Goal: Task Accomplishment & Management: Manage account settings

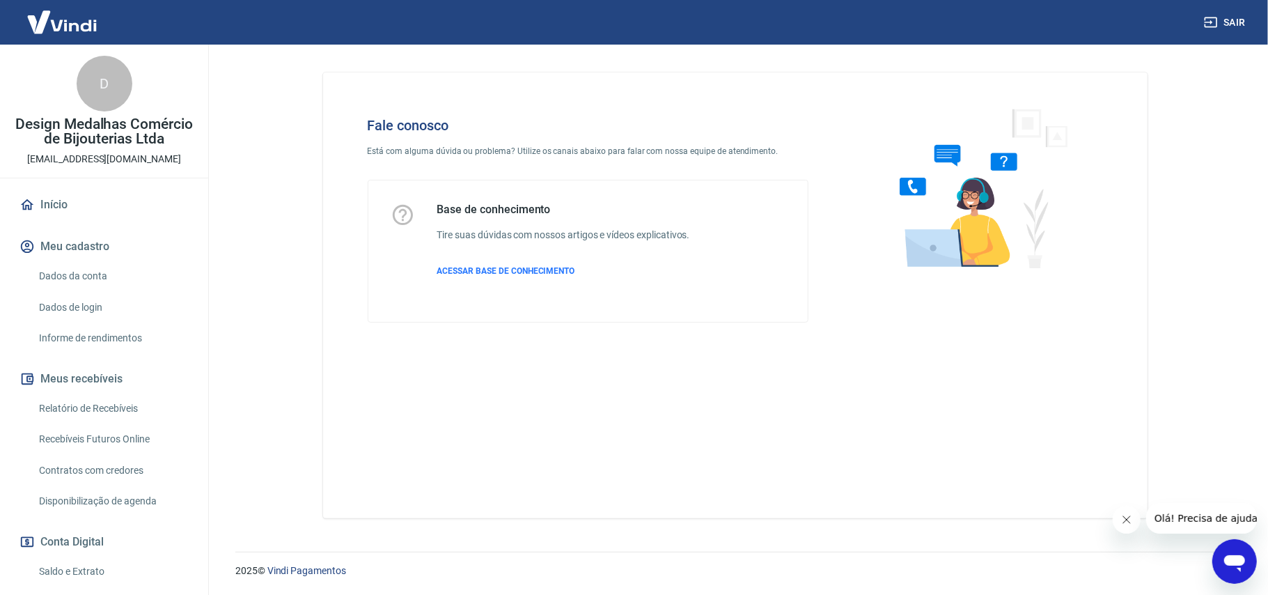
click at [925, 241] on img at bounding box center [978, 188] width 212 height 186
click at [926, 241] on img at bounding box center [978, 188] width 212 height 186
click at [971, 167] on img at bounding box center [978, 188] width 212 height 186
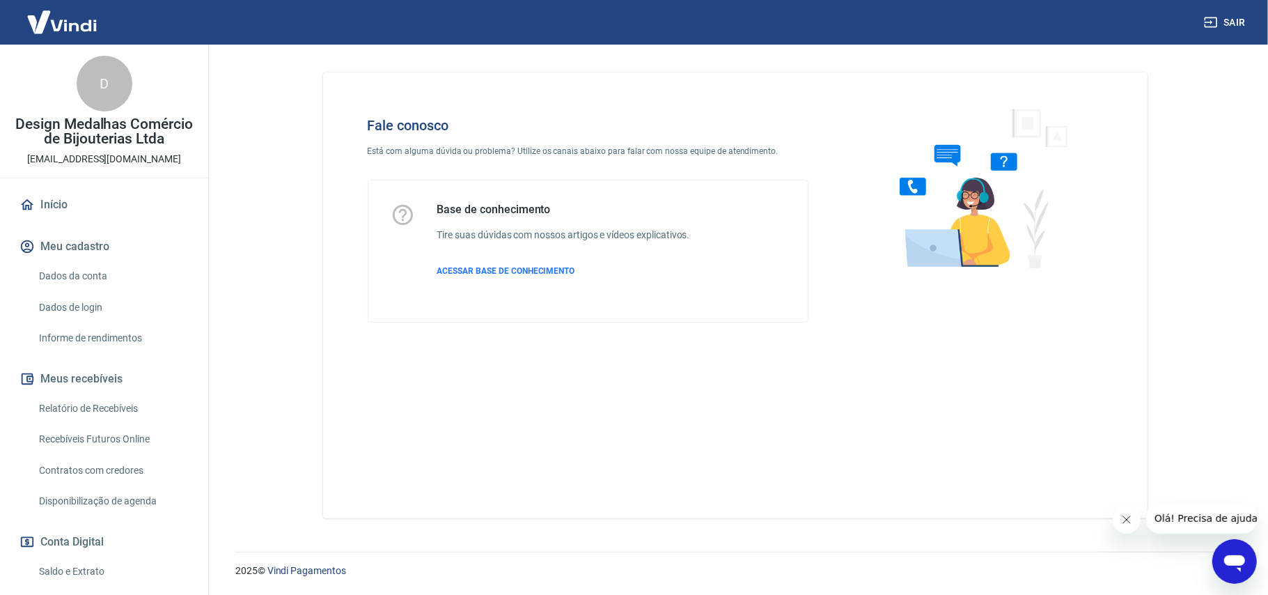
click at [974, 168] on img at bounding box center [978, 188] width 212 height 186
click at [1252, 559] on div "Abrir janela de mensagens" at bounding box center [1234, 561] width 42 height 42
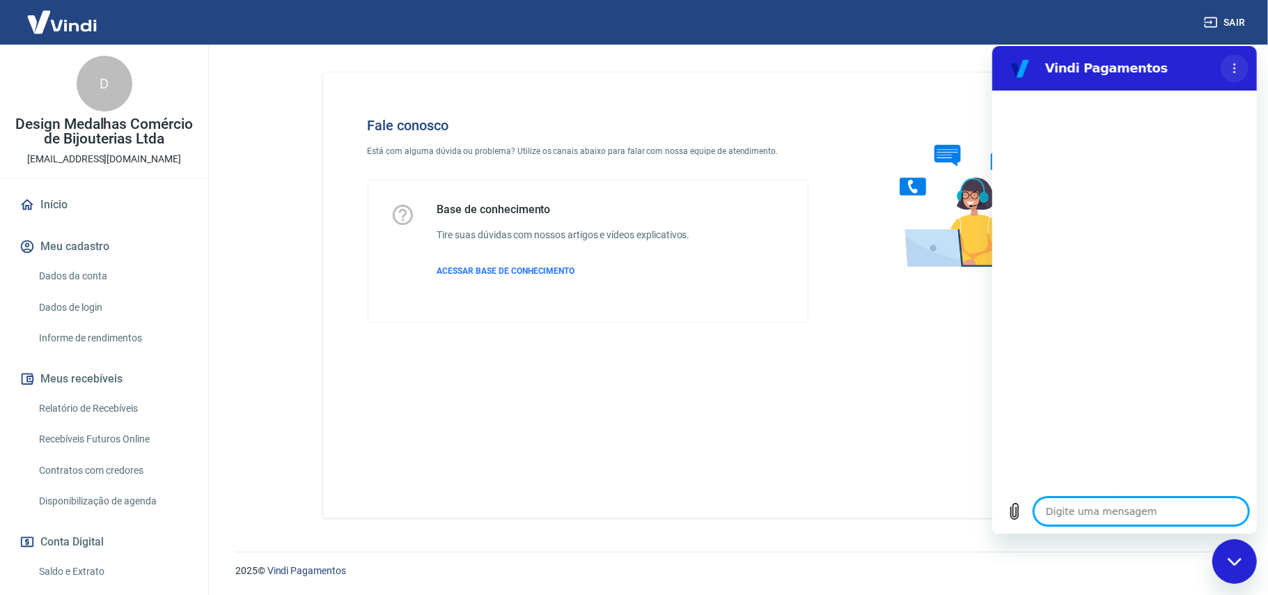
click at [1234, 68] on circle "Menu de opções" at bounding box center [1235, 68] width 2 height 2
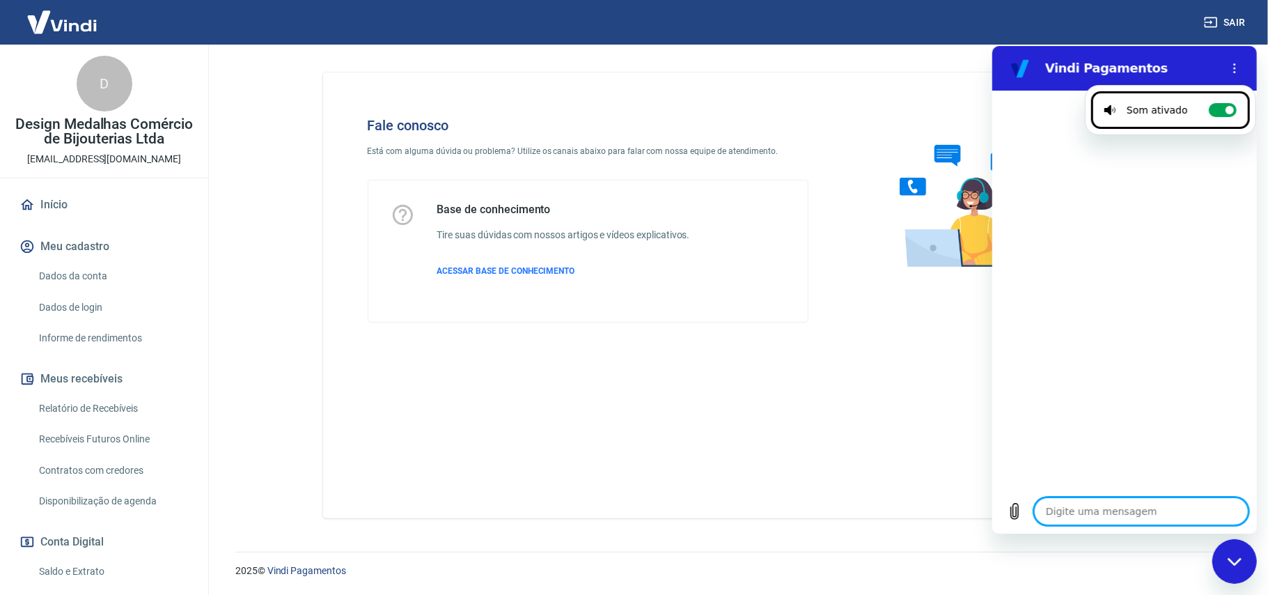
click at [1130, 506] on textarea at bounding box center [1141, 511] width 215 height 28
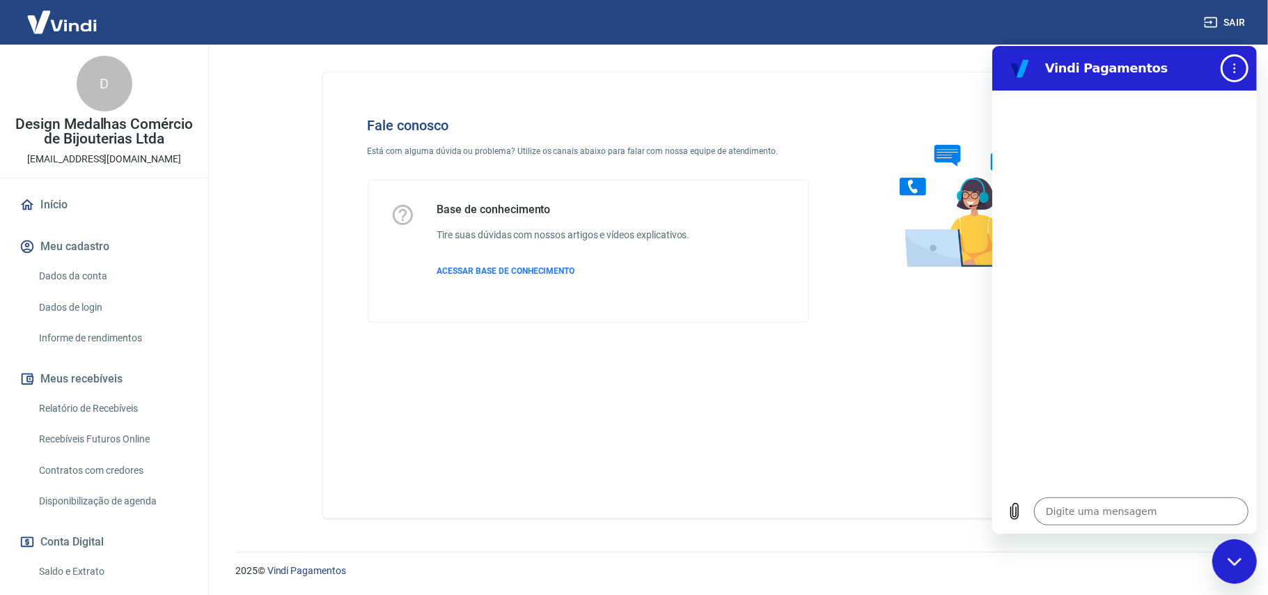
click at [1220, 54] on button "Menu de opções" at bounding box center [1234, 68] width 28 height 28
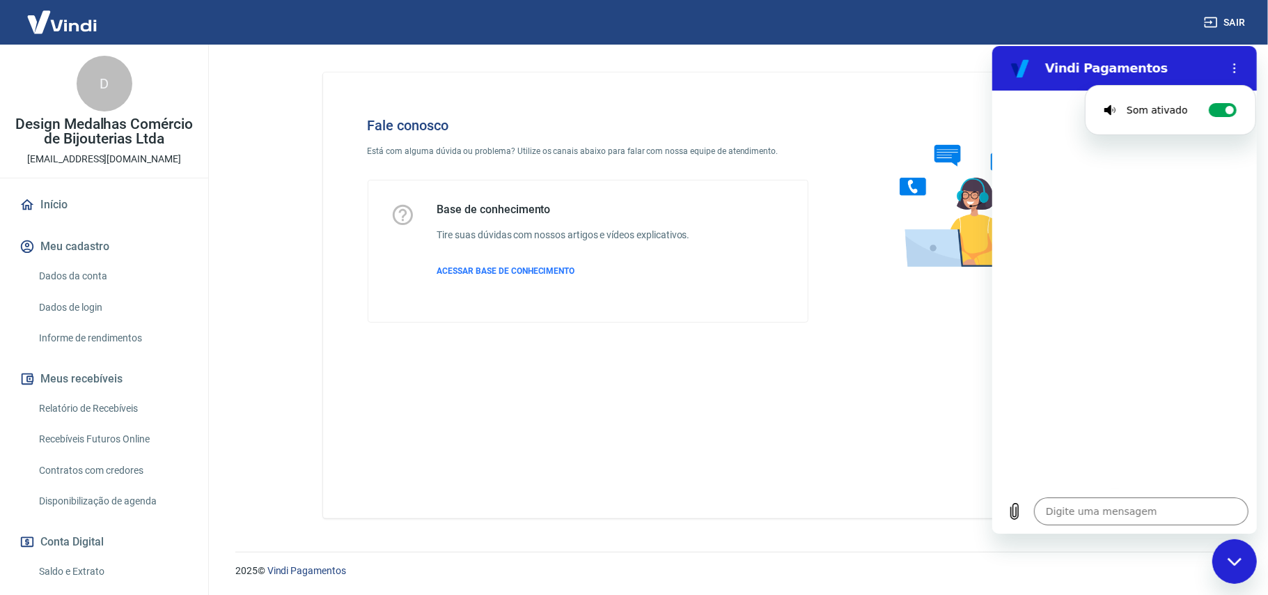
type textarea "x"
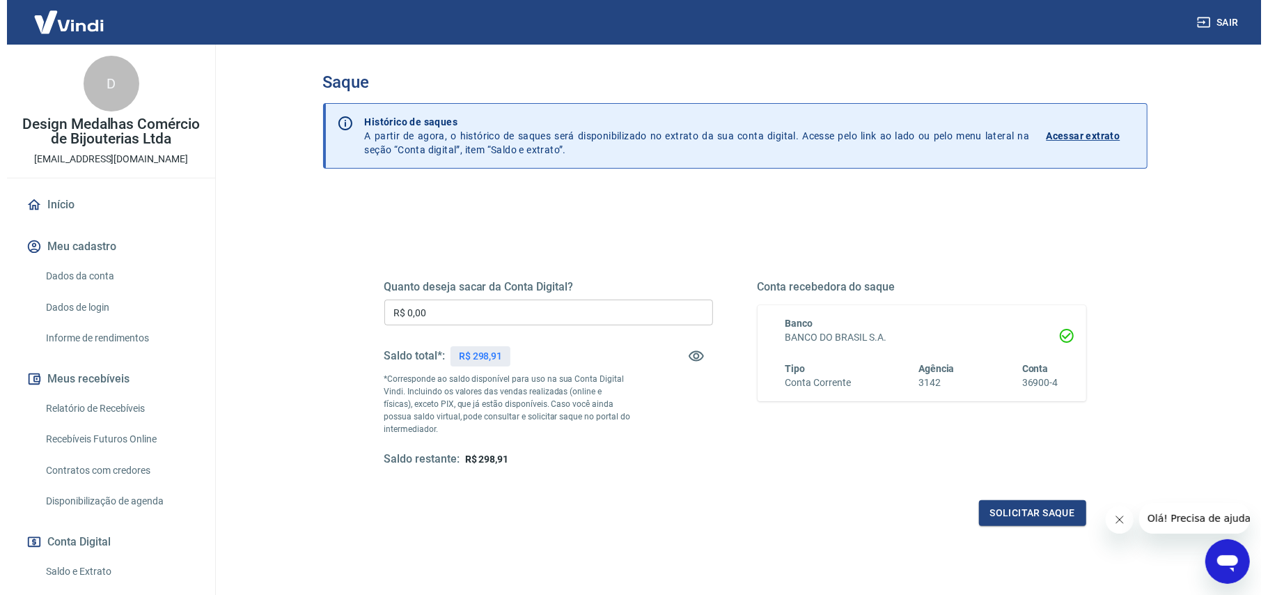
scroll to position [93, 0]
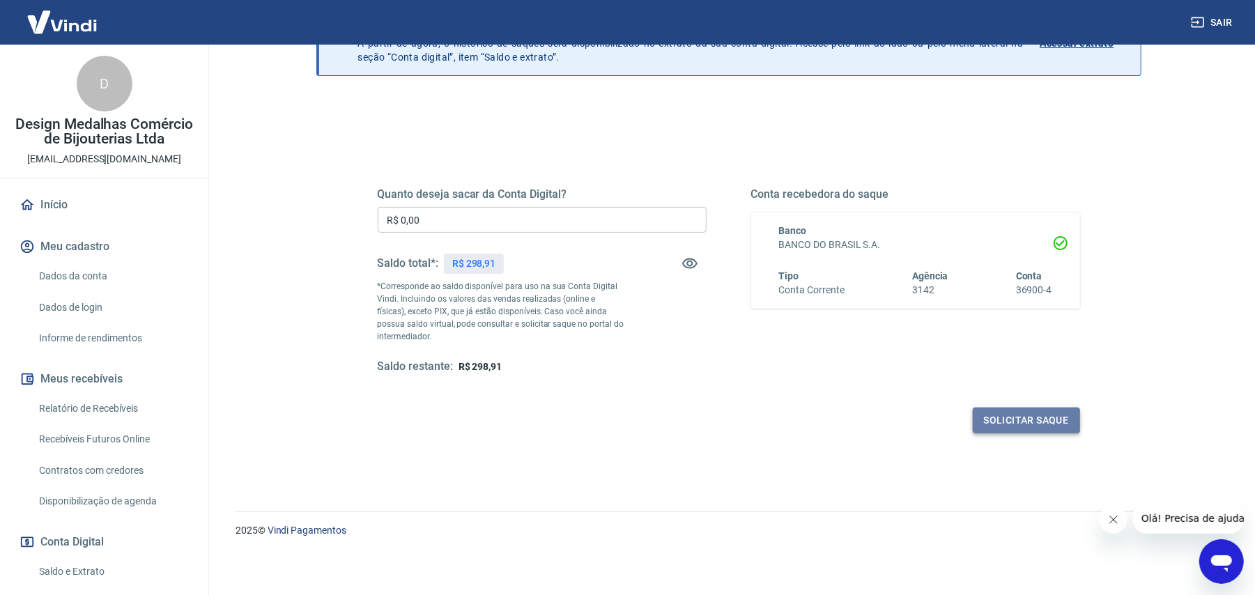
click at [1010, 421] on button "Solicitar saque" at bounding box center [1025, 420] width 107 height 26
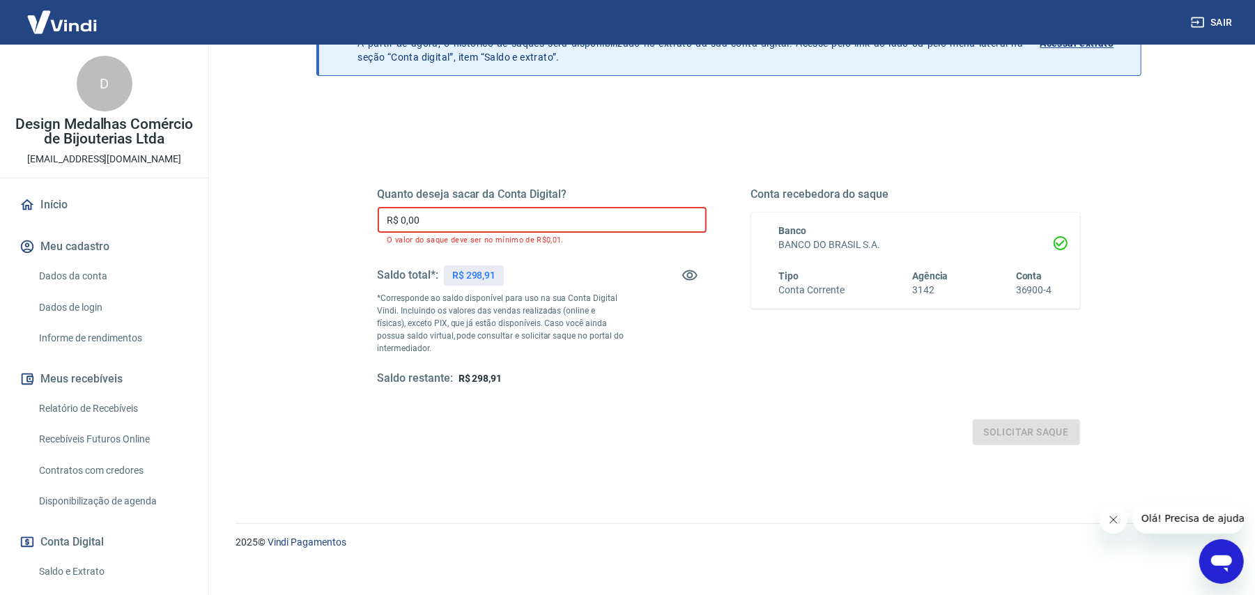
drag, startPoint x: 458, startPoint y: 216, endPoint x: 361, endPoint y: 227, distance: 97.5
click at [361, 227] on div "Quanto deseja sacar da Conta Digital? R$ 0,00 ​ O valor do saque deve ser no mí…" at bounding box center [729, 294] width 736 height 336
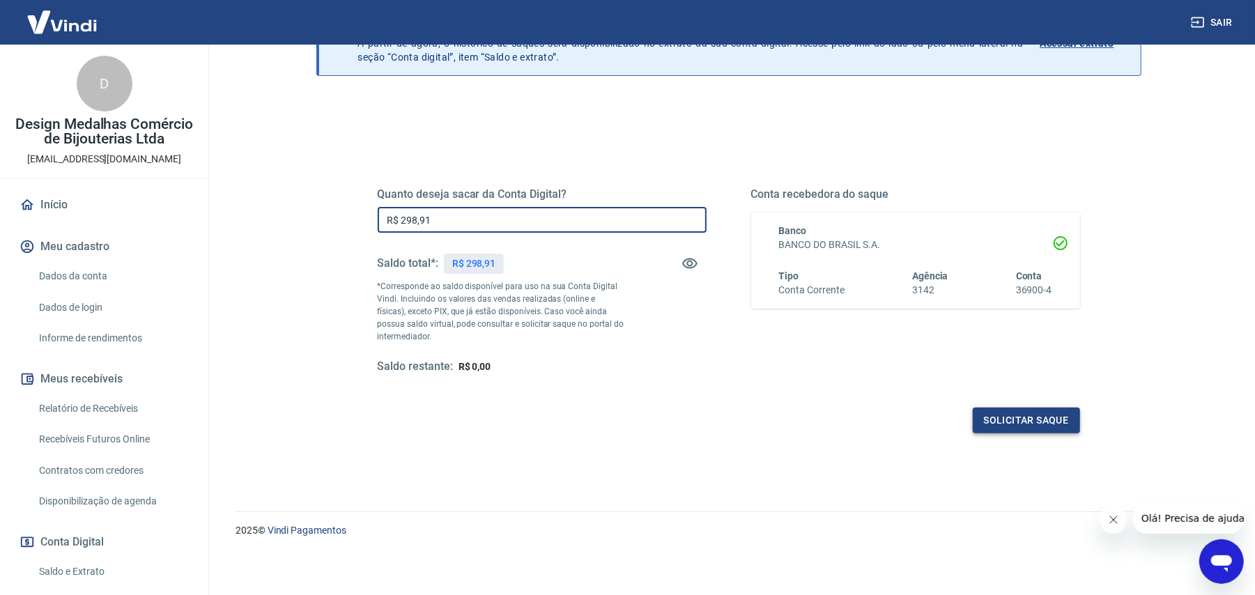
type input "R$ 298,91"
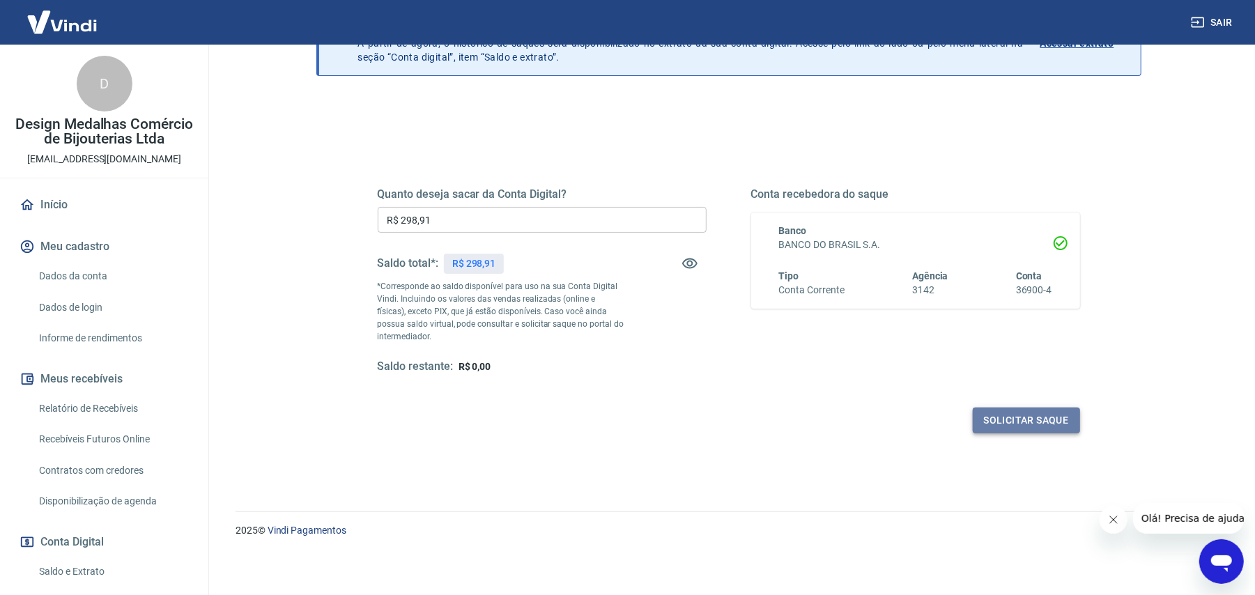
click at [1007, 424] on button "Solicitar saque" at bounding box center [1025, 420] width 107 height 26
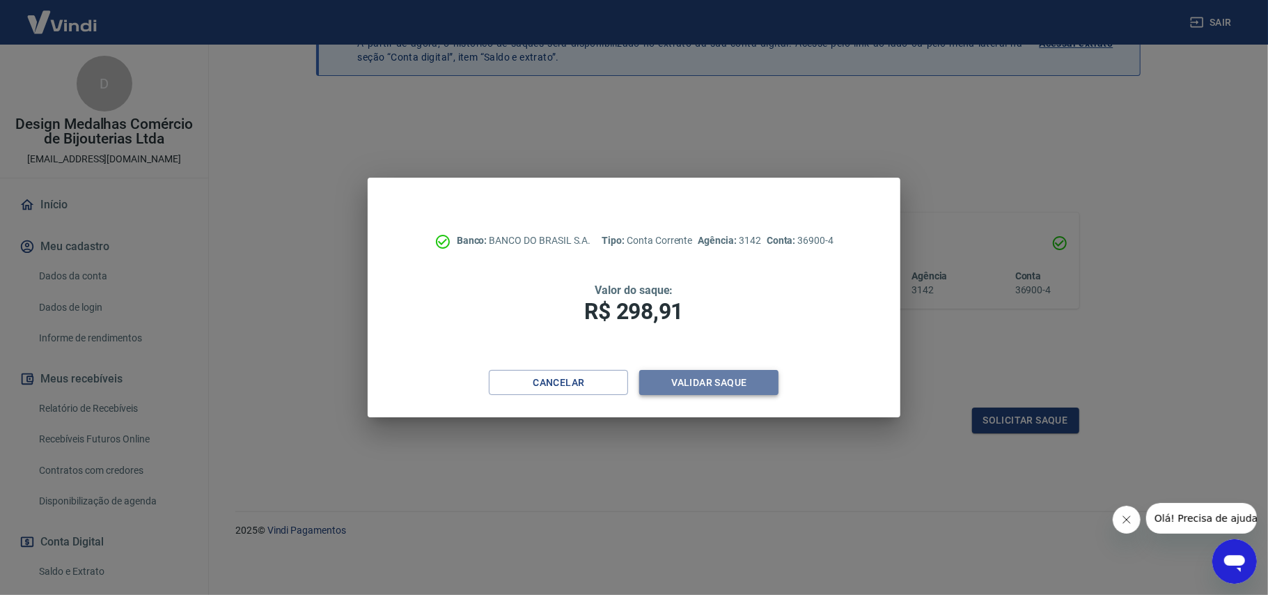
click at [728, 379] on button "Validar saque" at bounding box center [708, 383] width 139 height 26
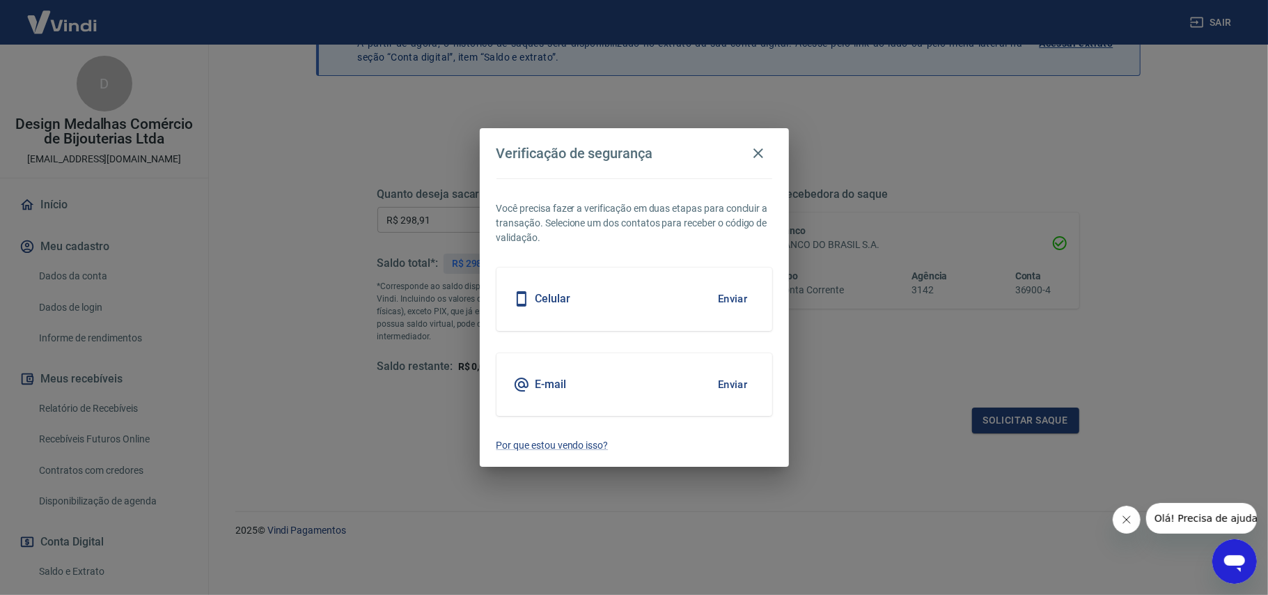
click at [538, 386] on h5 "E-mail" at bounding box center [551, 385] width 31 height 14
click at [730, 385] on button "Enviar" at bounding box center [732, 384] width 45 height 29
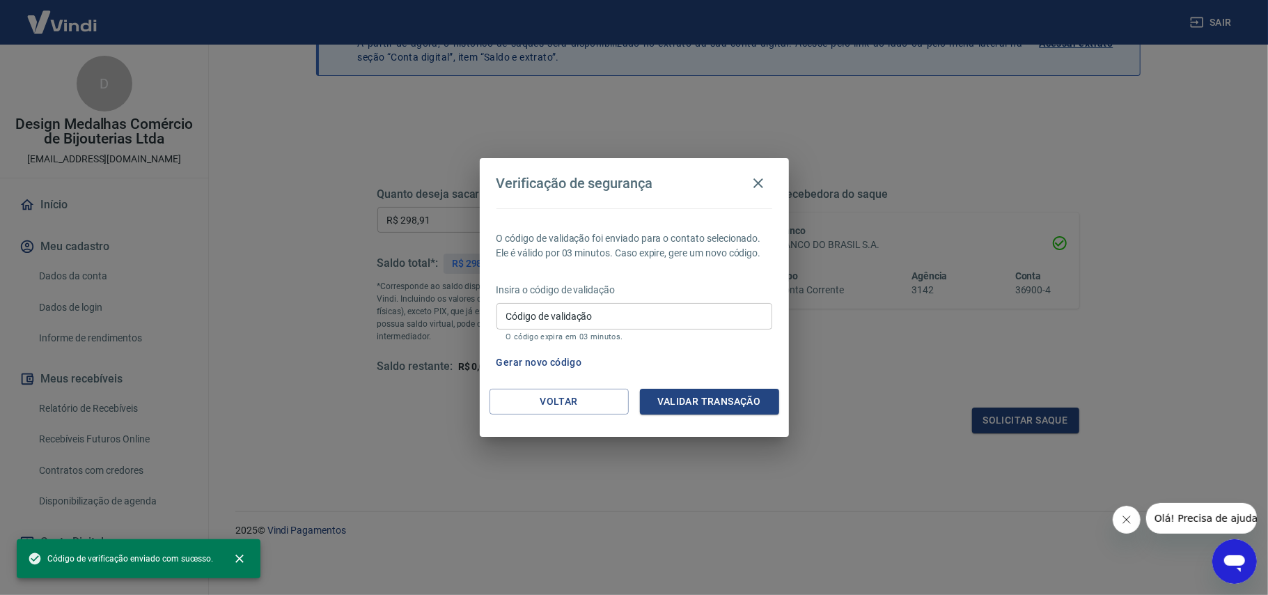
click at [568, 313] on input "Código de validação" at bounding box center [635, 316] width 276 height 26
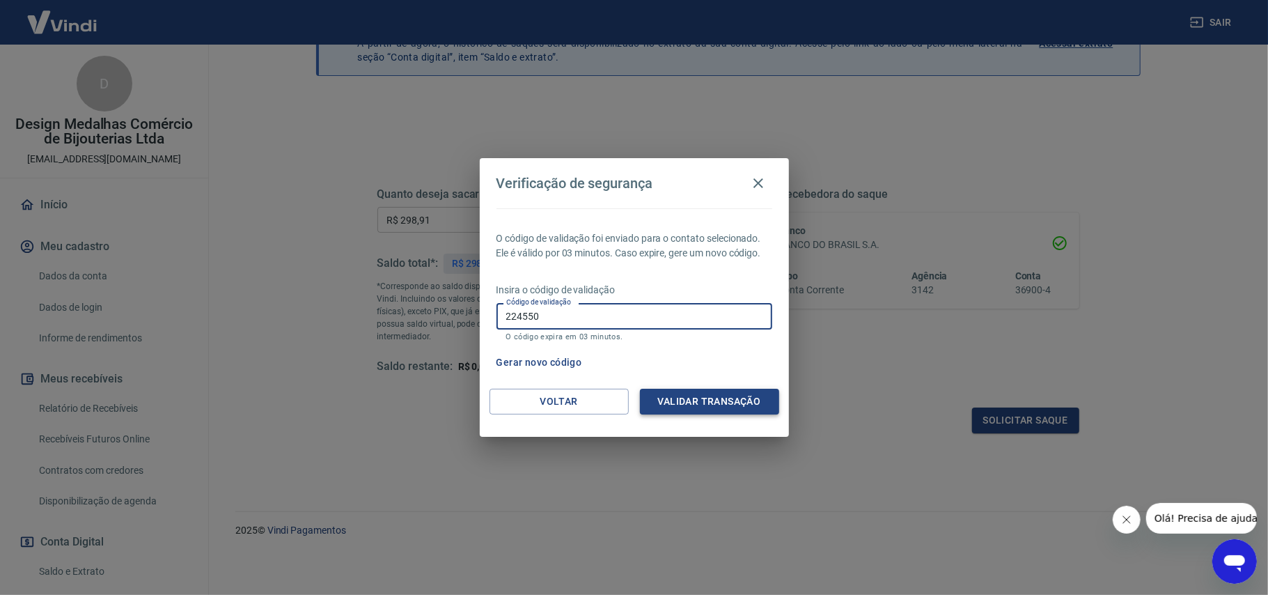
type input "224550"
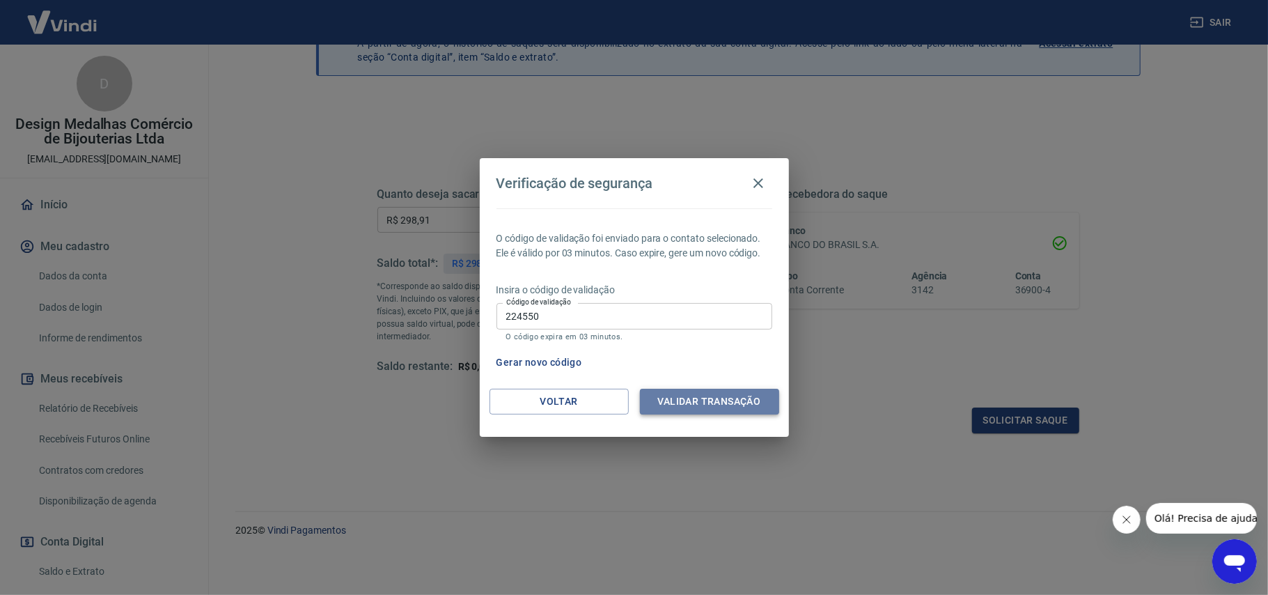
click at [720, 401] on button "Validar transação" at bounding box center [709, 402] width 139 height 26
